Goal: Find contact information: Find contact information

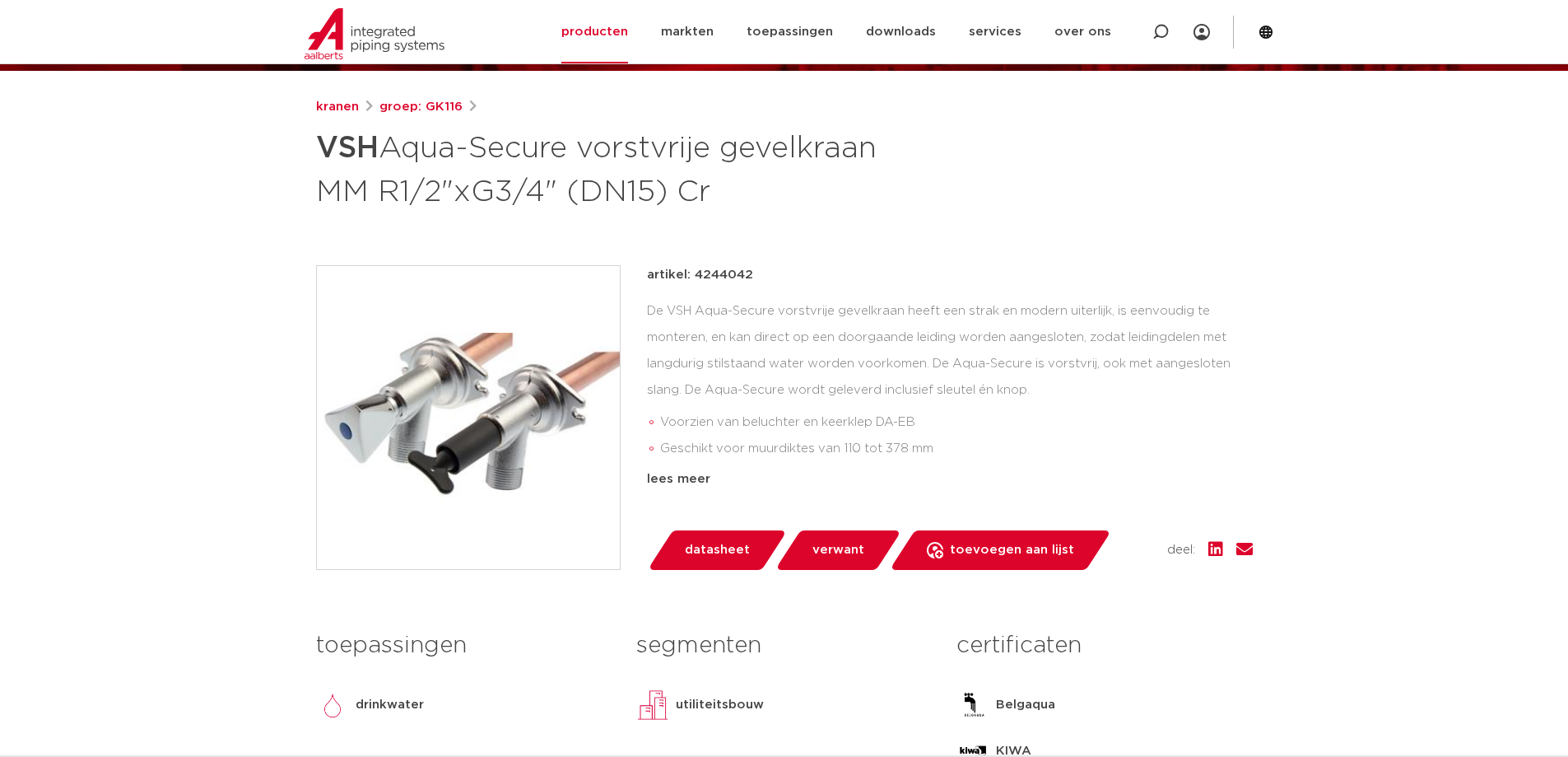
scroll to position [329, 0]
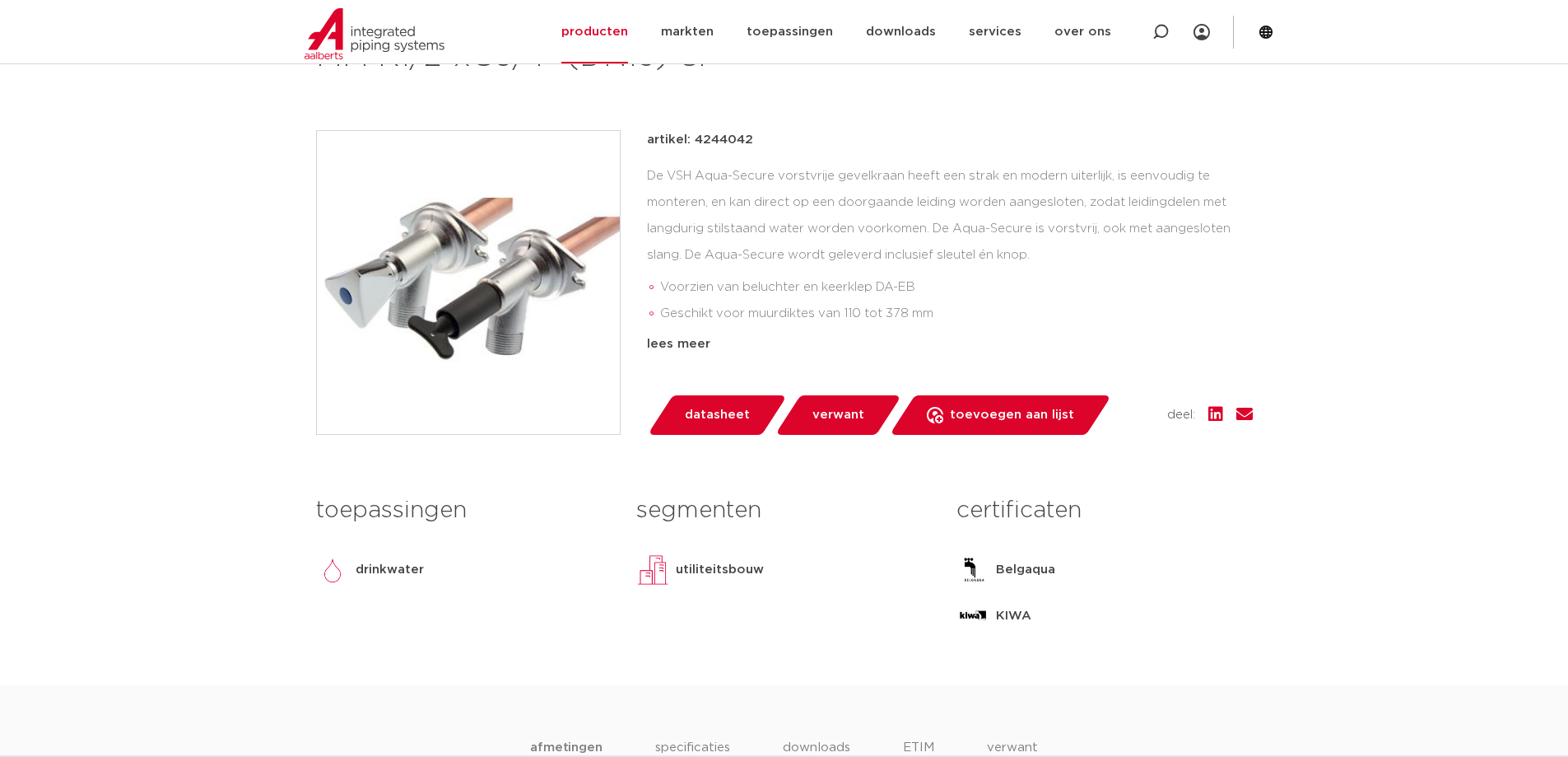
click at [703, 345] on div "lees meer" at bounding box center [949, 345] width 606 height 20
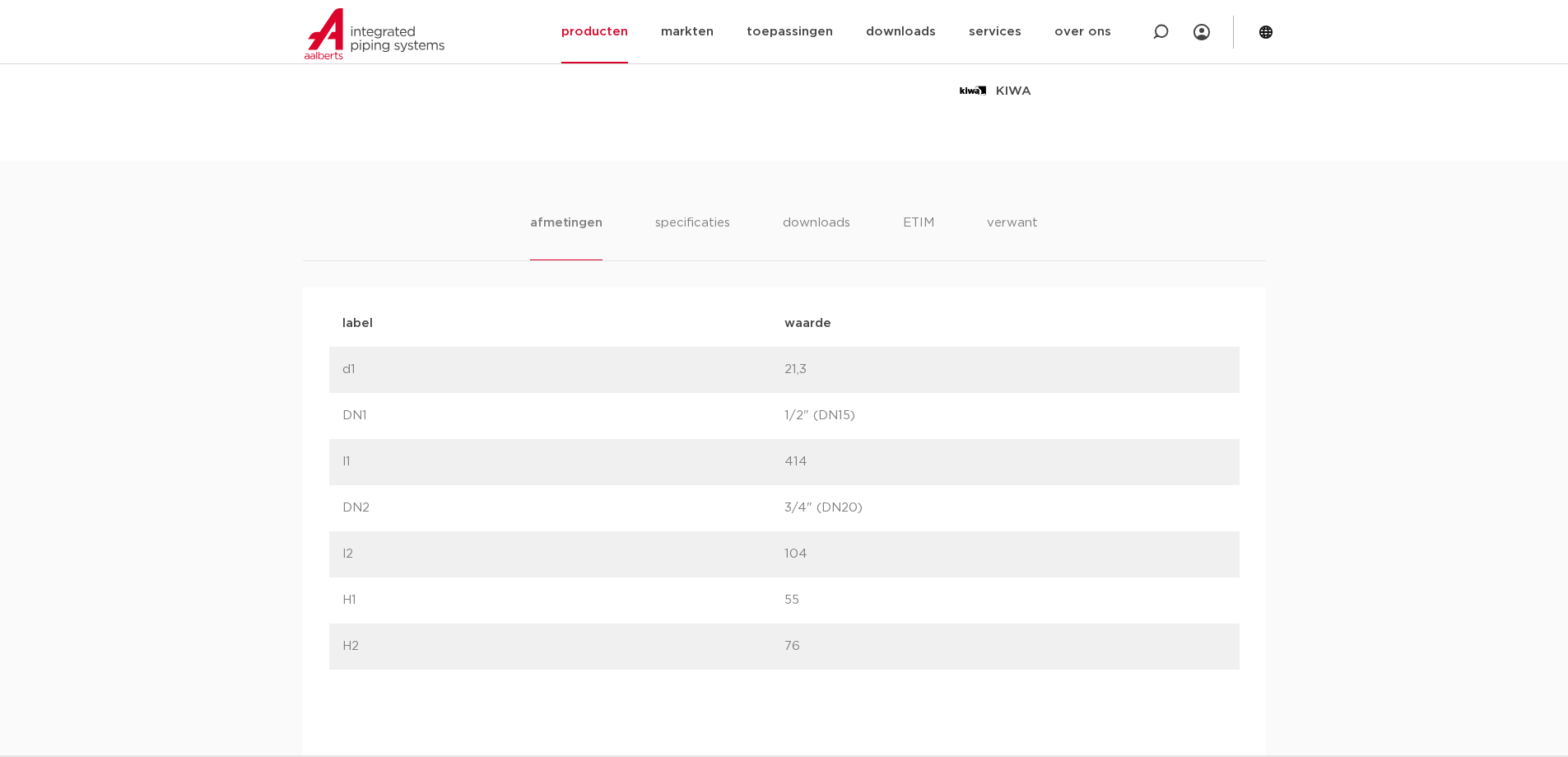
scroll to position [905, 0]
click at [671, 216] on li "specificaties" at bounding box center [692, 228] width 79 height 47
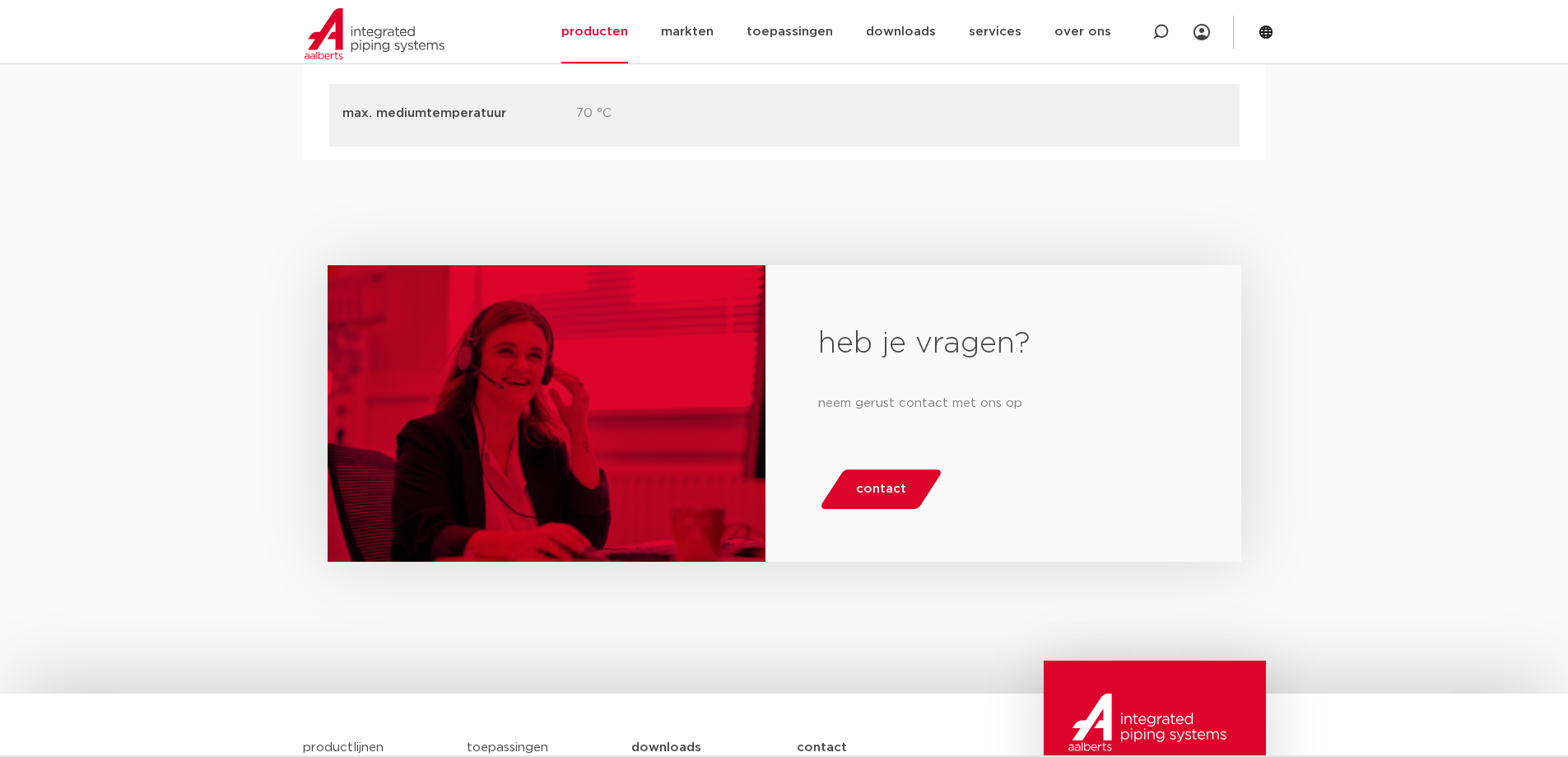
scroll to position [2881, 0]
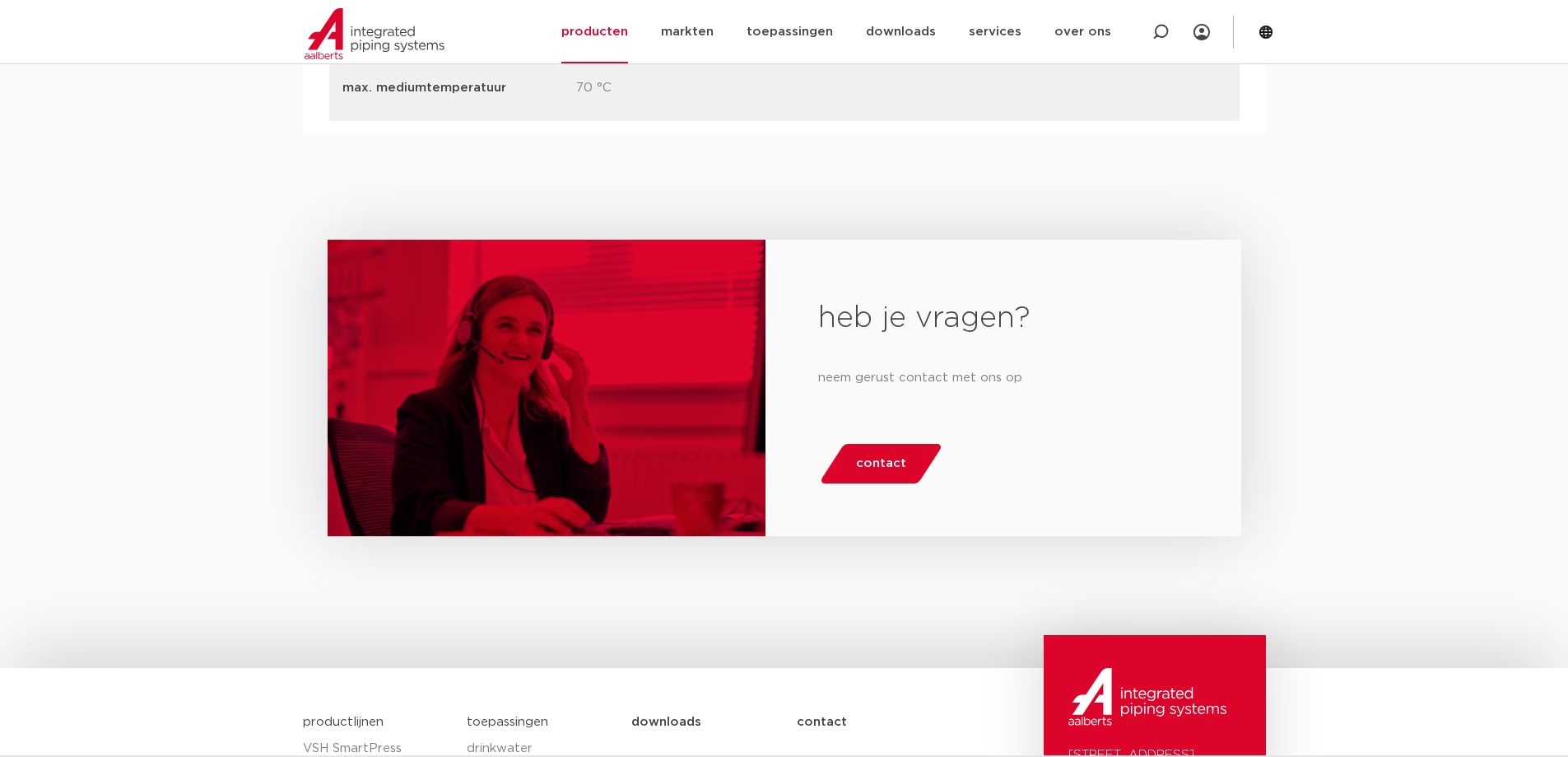
click at [872, 470] on span "contact" at bounding box center [881, 463] width 50 height 27
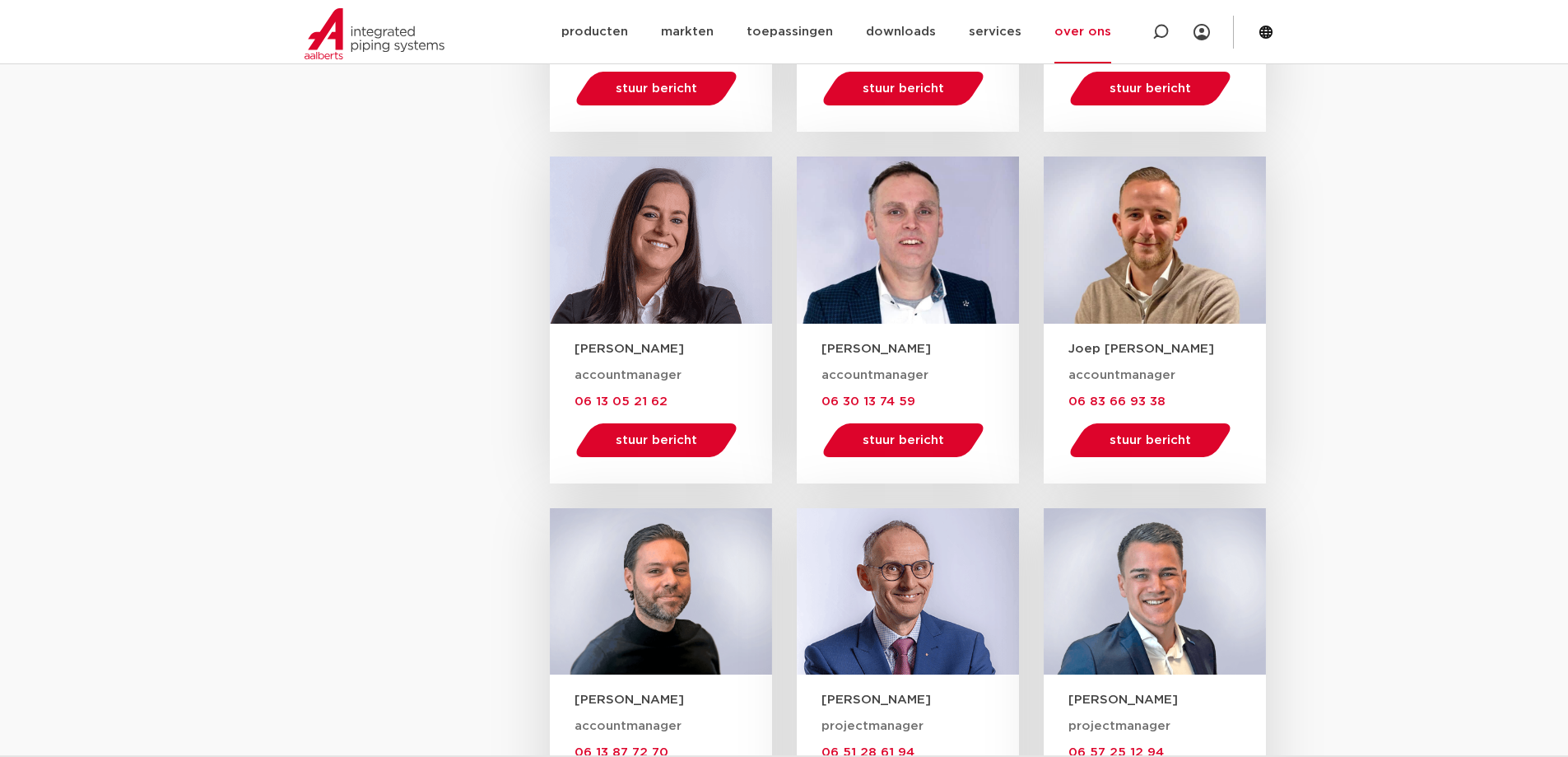
scroll to position [1728, 0]
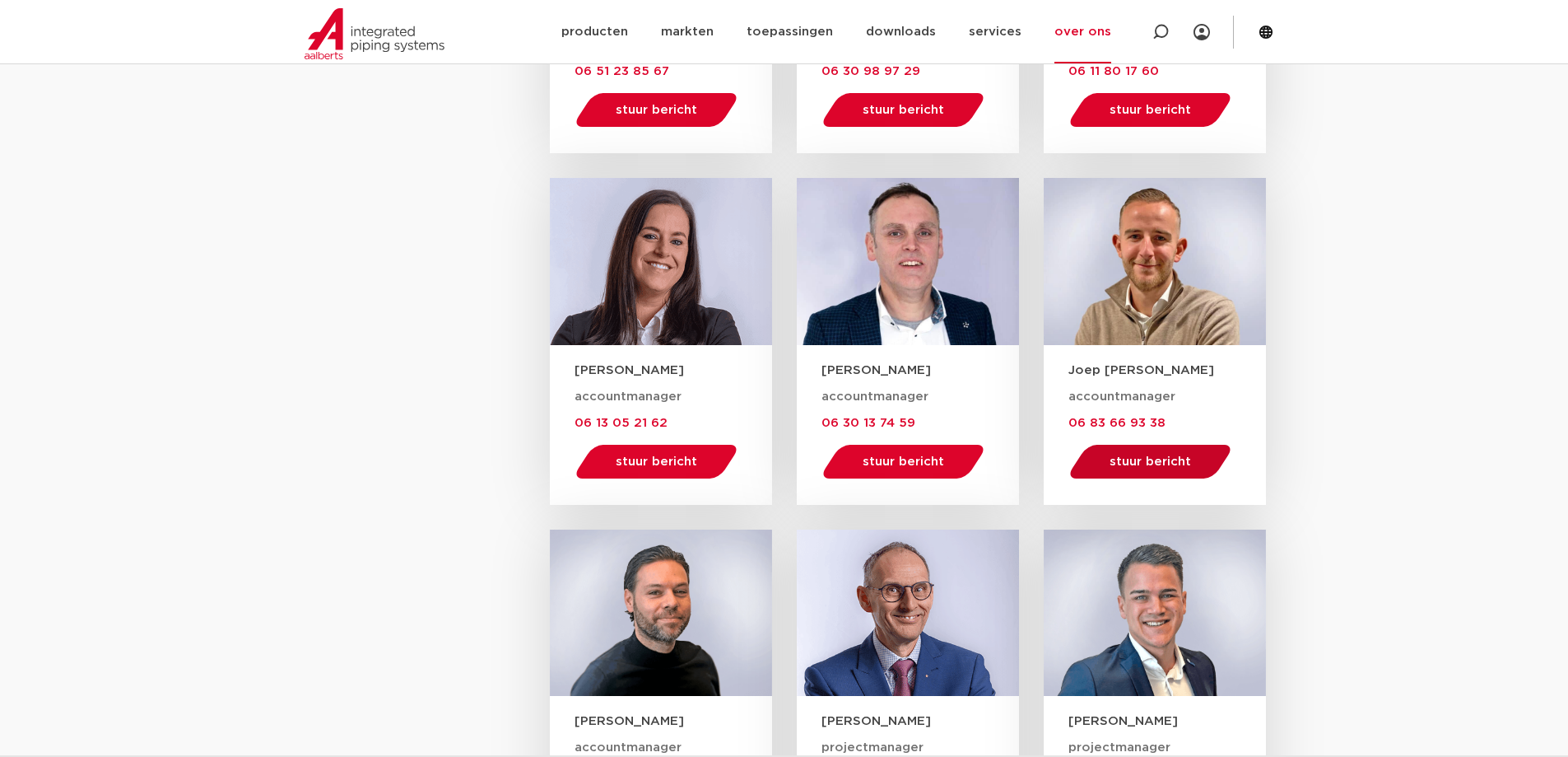
click at [1178, 460] on span "stuur bericht" at bounding box center [1150, 461] width 82 height 12
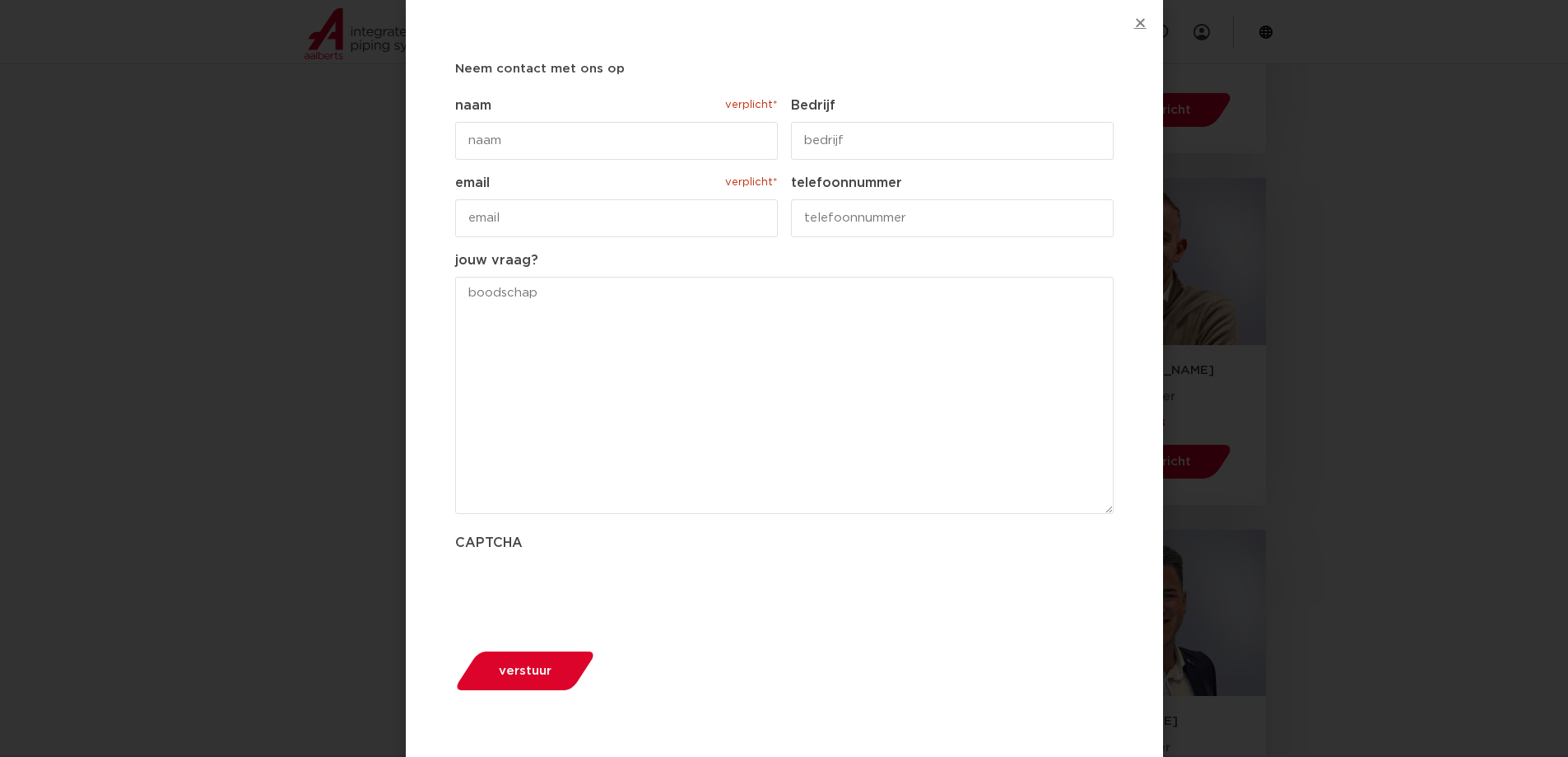
click at [1145, 20] on icon "Close" at bounding box center [1140, 22] width 12 height 12
